Goal: Transaction & Acquisition: Purchase product/service

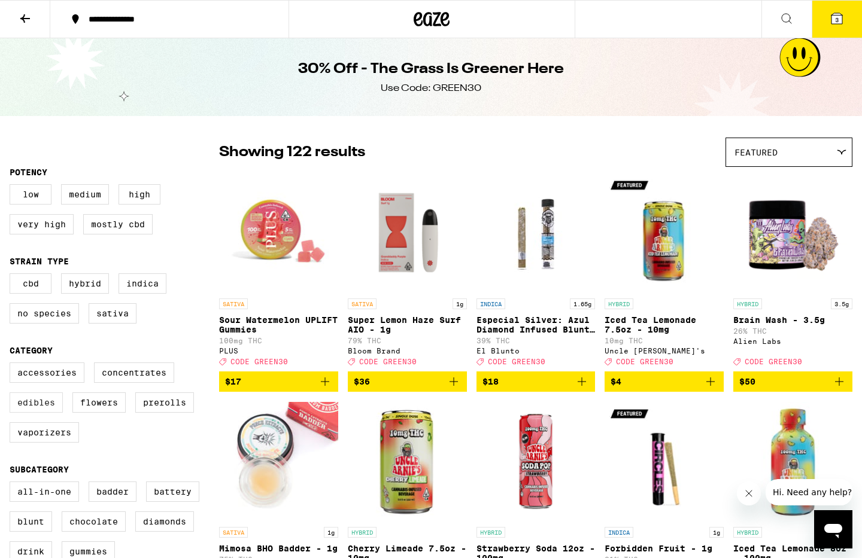
click at [47, 413] on label "Edibles" at bounding box center [36, 403] width 53 height 20
click at [13, 365] on input "Edibles" at bounding box center [12, 364] width 1 height 1
checkbox input "true"
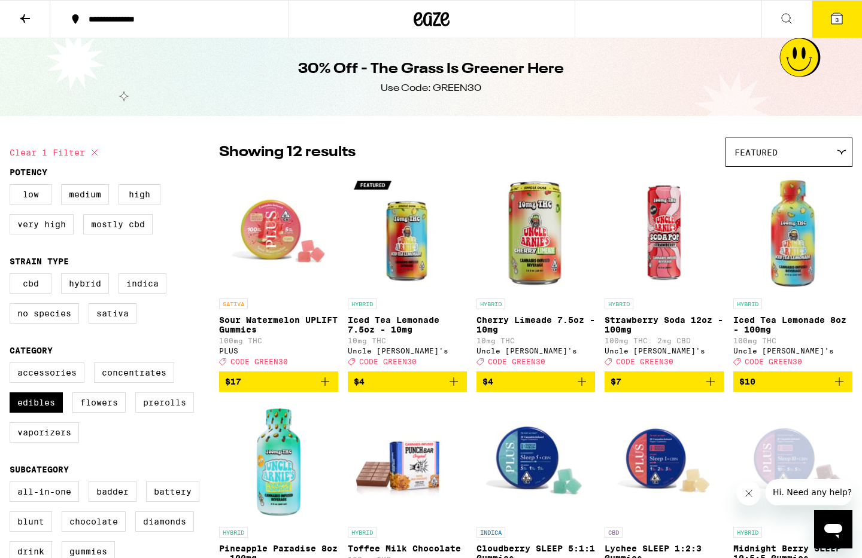
click at [153, 413] on label "Prerolls" at bounding box center [164, 403] width 59 height 20
click at [13, 365] on input "Prerolls" at bounding box center [12, 364] width 1 height 1
checkbox input "true"
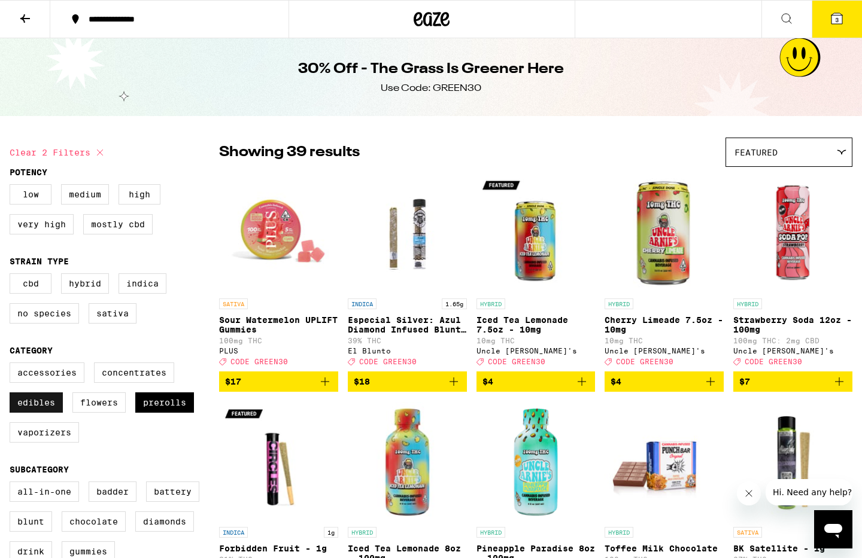
click at [53, 413] on label "Edibles" at bounding box center [36, 403] width 53 height 20
click at [13, 365] on input "Edibles" at bounding box center [12, 364] width 1 height 1
checkbox input "false"
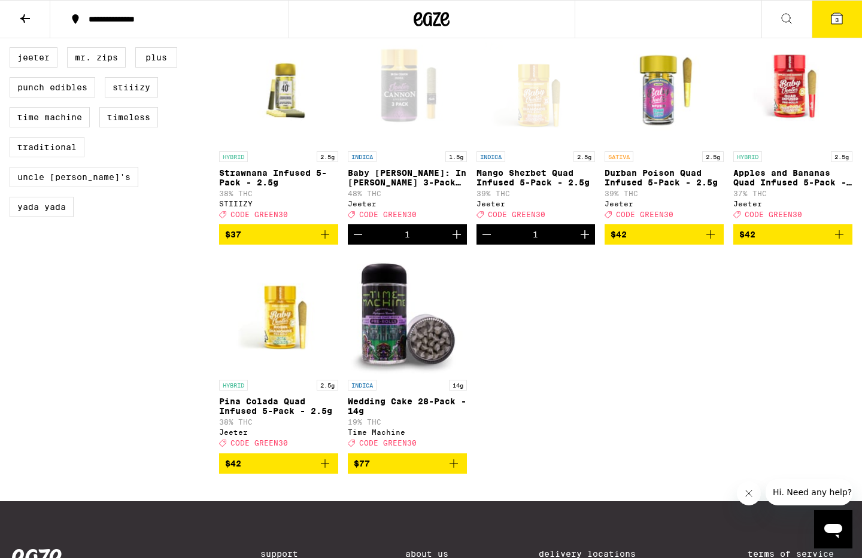
scroll to position [1088, 0]
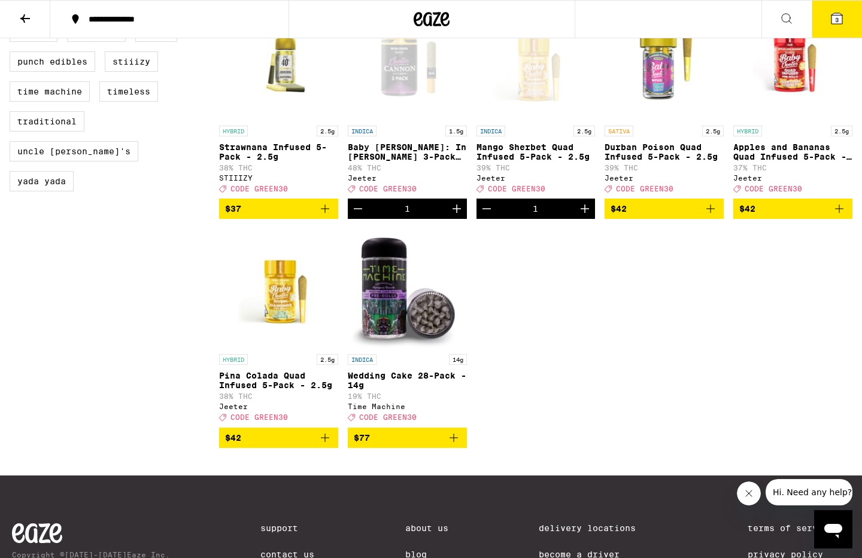
click at [355, 216] on icon "Decrement" at bounding box center [358, 209] width 14 height 14
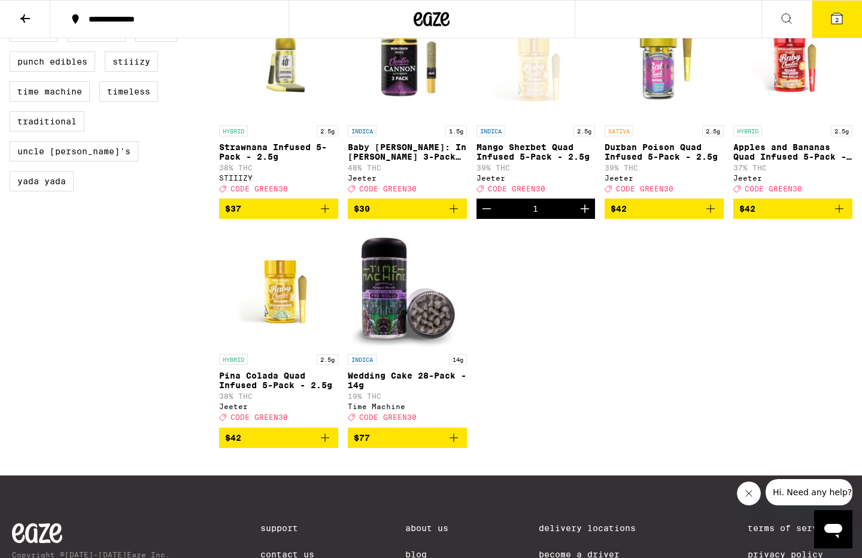
click at [485, 216] on icon "Decrement" at bounding box center [486, 209] width 14 height 14
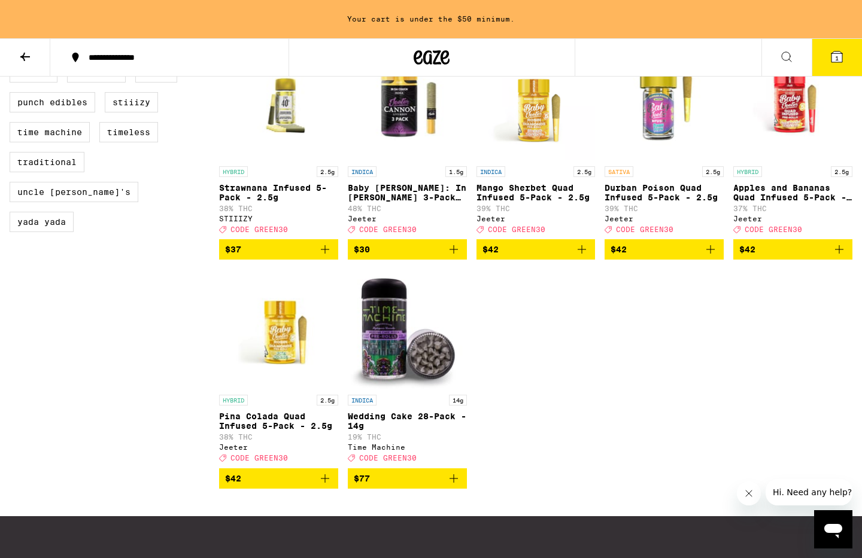
scroll to position [1085, 0]
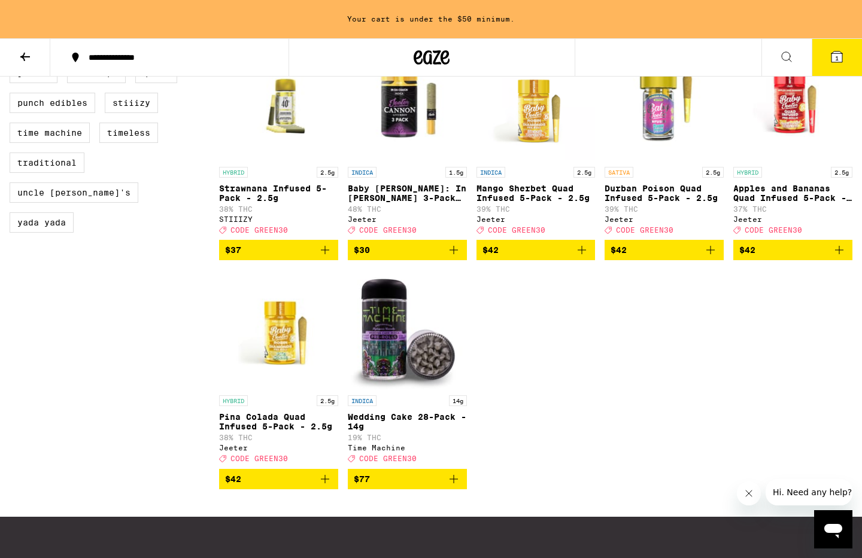
click at [714, 257] on icon "Add to bag" at bounding box center [710, 250] width 14 height 14
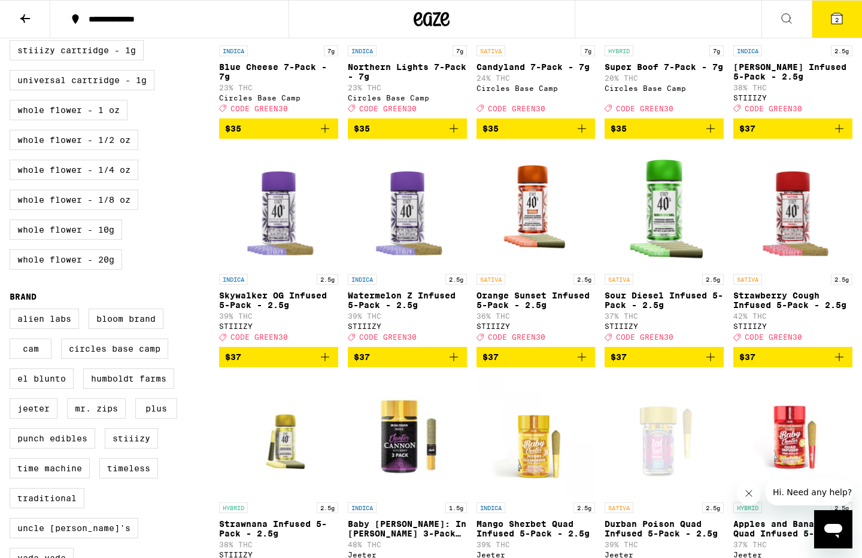
scroll to position [710, 0]
